Goal: Navigation & Orientation: Find specific page/section

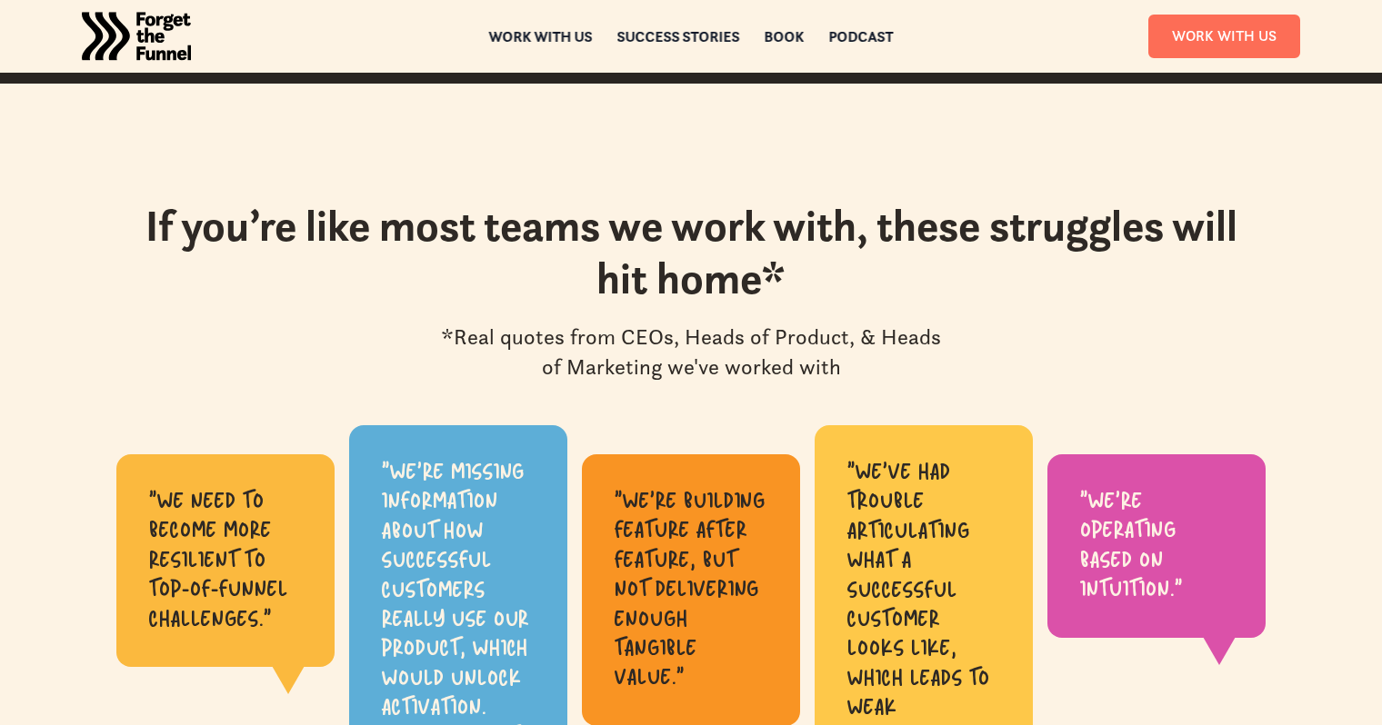
scroll to position [535, 0]
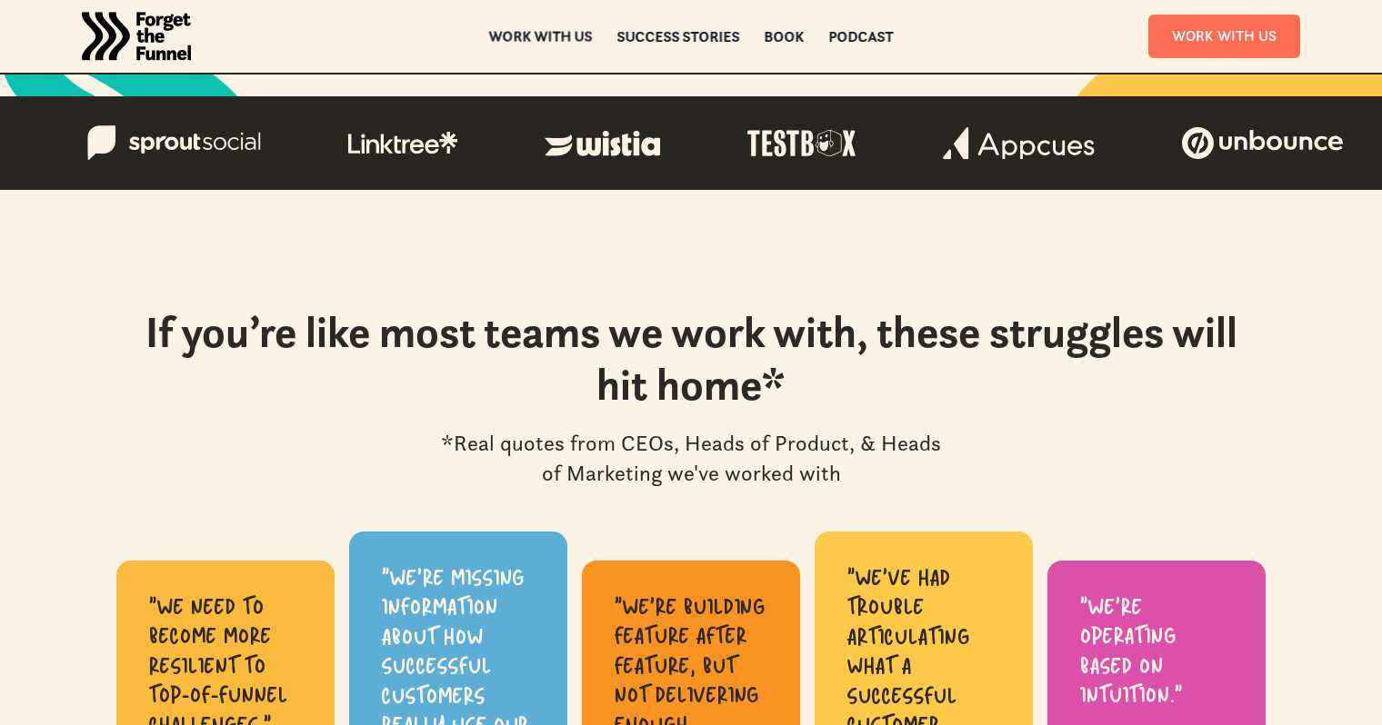
click at [563, 35] on div "Work with us" at bounding box center [541, 36] width 104 height 13
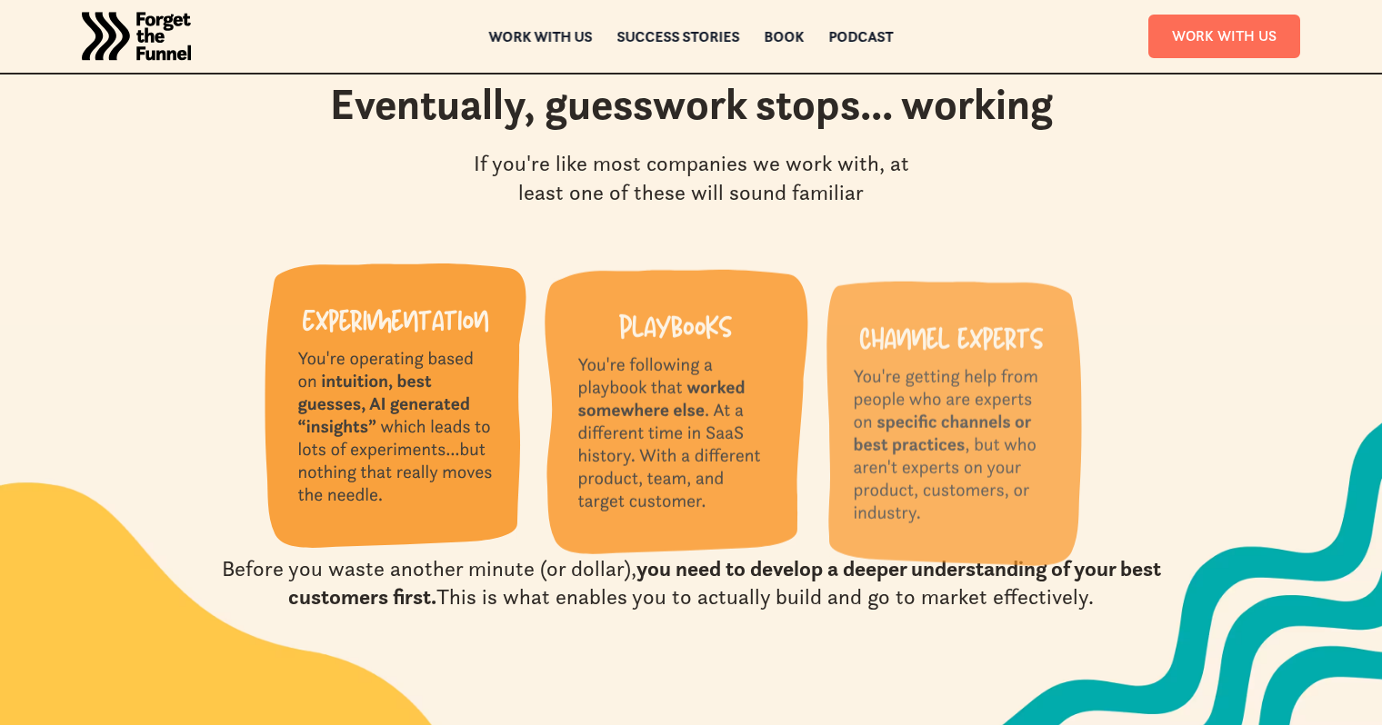
scroll to position [1704, 0]
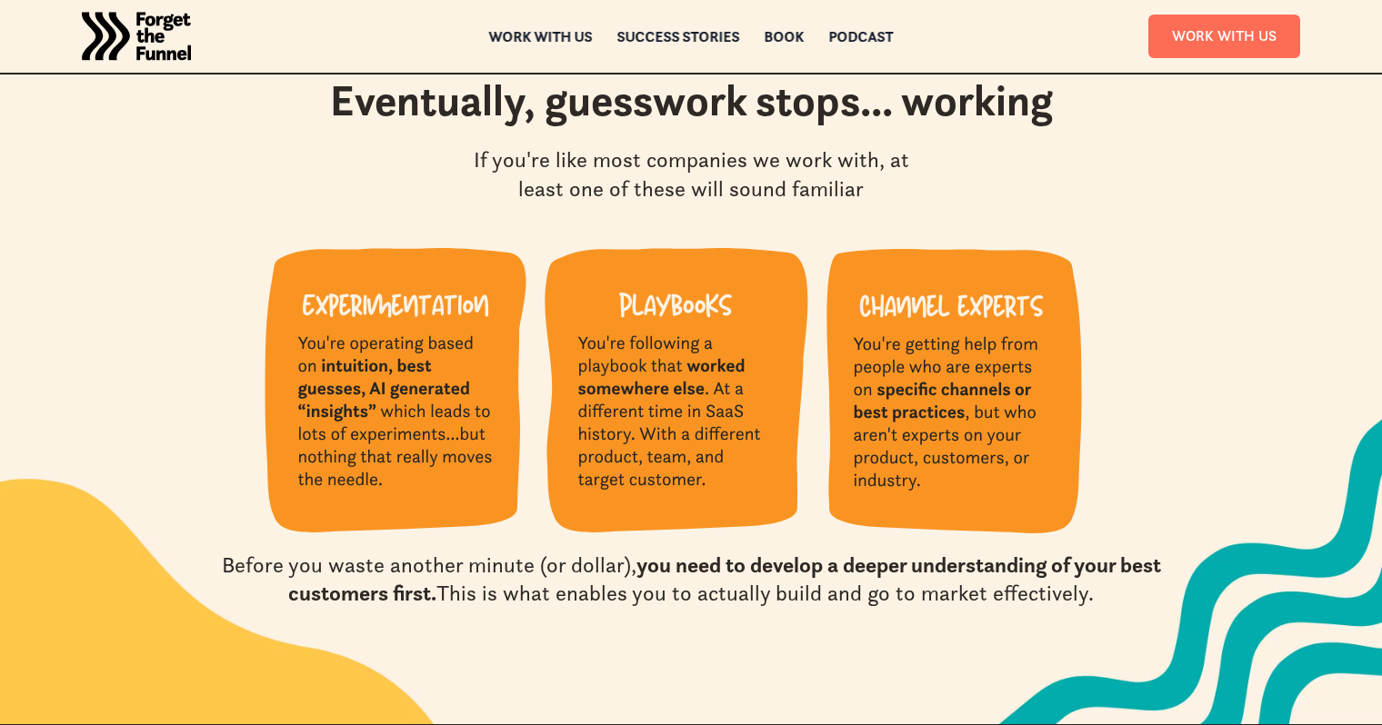
drag, startPoint x: 625, startPoint y: 355, endPoint x: 690, endPoint y: 424, distance: 93.9
click at [684, 392] on img at bounding box center [676, 390] width 264 height 284
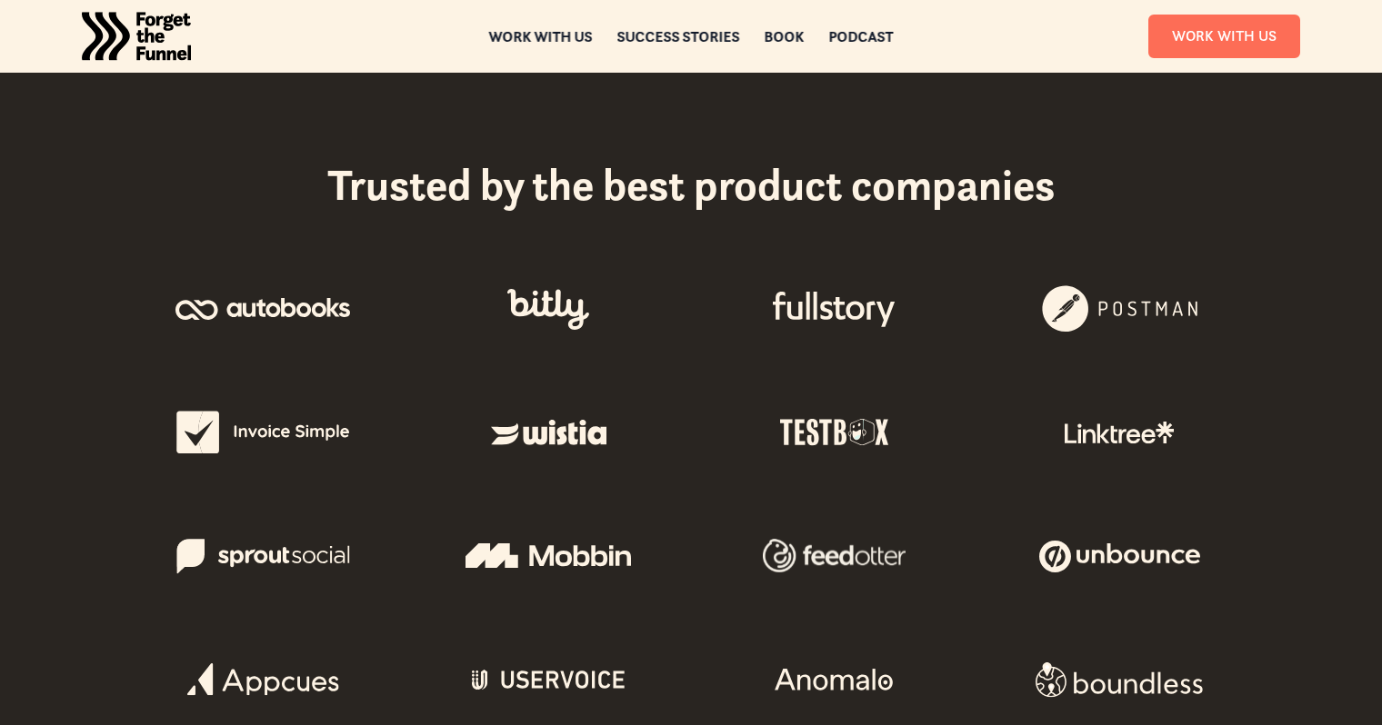
scroll to position [841, 0]
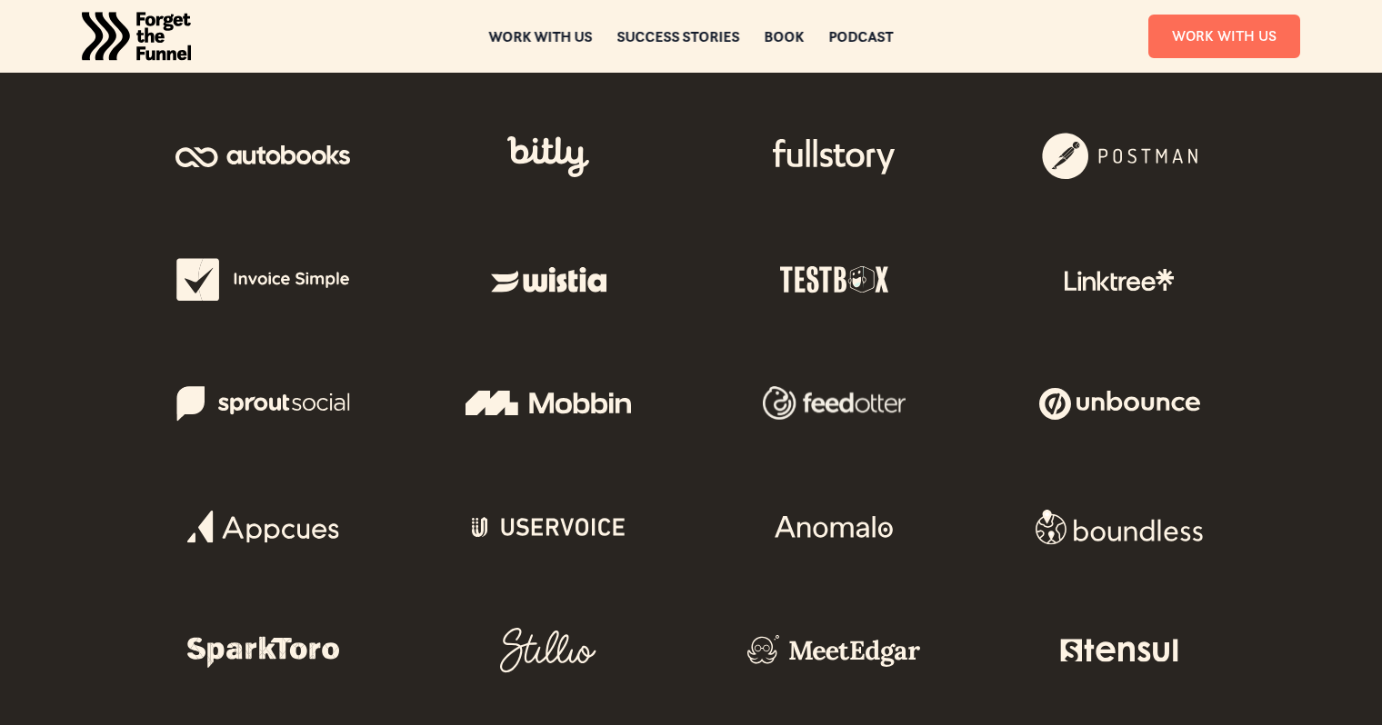
click at [167, 41] on img "home" at bounding box center [136, 36] width 109 height 73
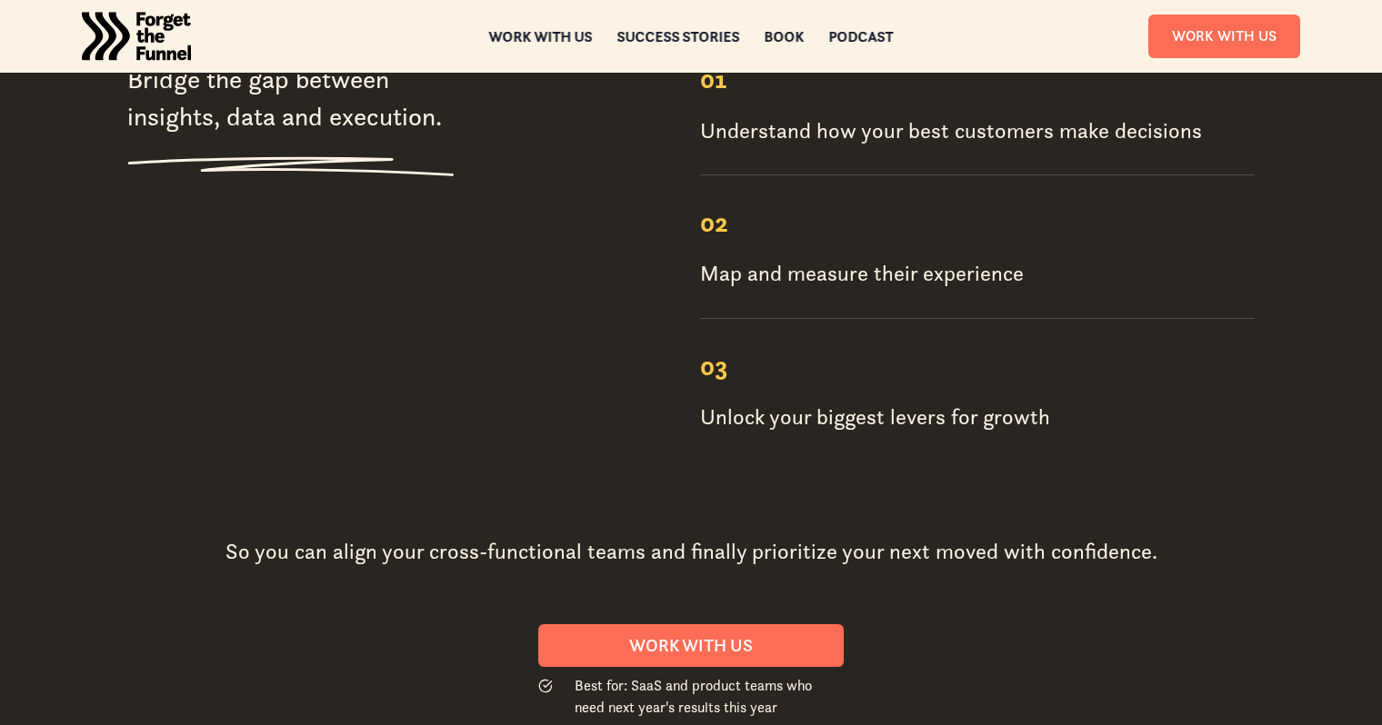
scroll to position [2279, 0]
